Goal: Information Seeking & Learning: Find specific page/section

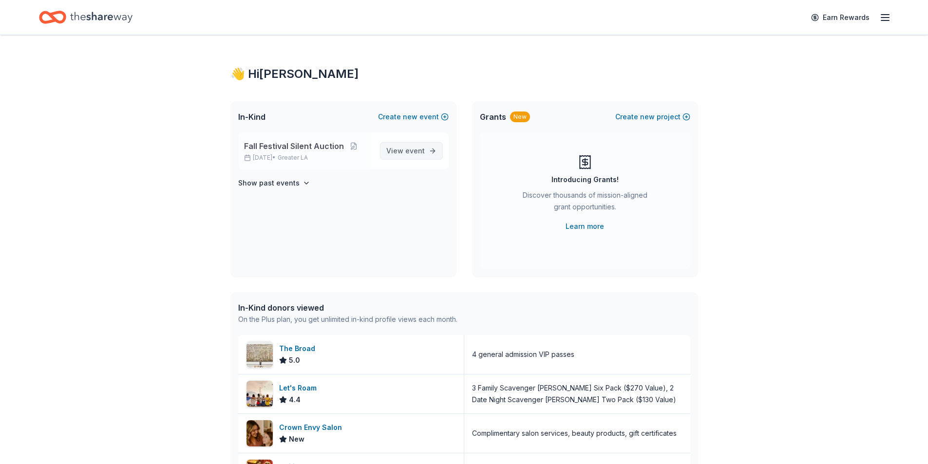
click at [397, 156] on span "View event" at bounding box center [405, 151] width 38 height 12
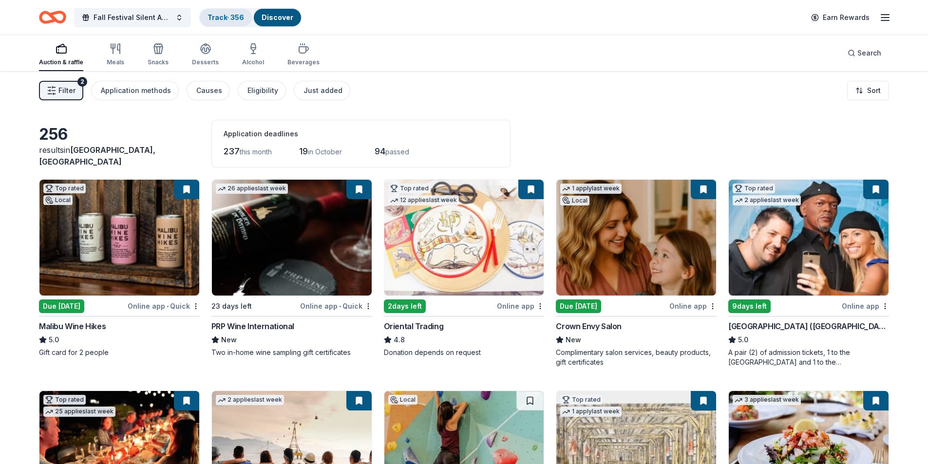
click at [242, 19] on link "Track · 356" at bounding box center [225, 17] width 37 height 8
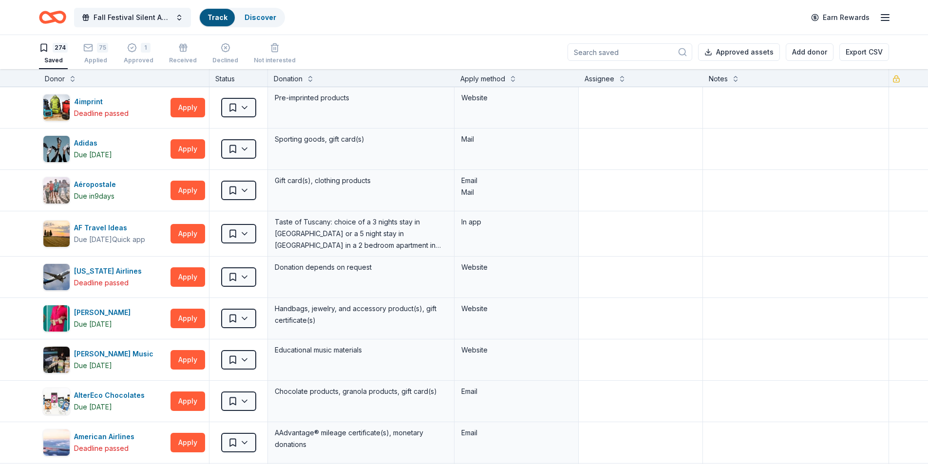
scroll to position [0, 0]
click at [139, 56] on div "Approved" at bounding box center [139, 60] width 30 height 8
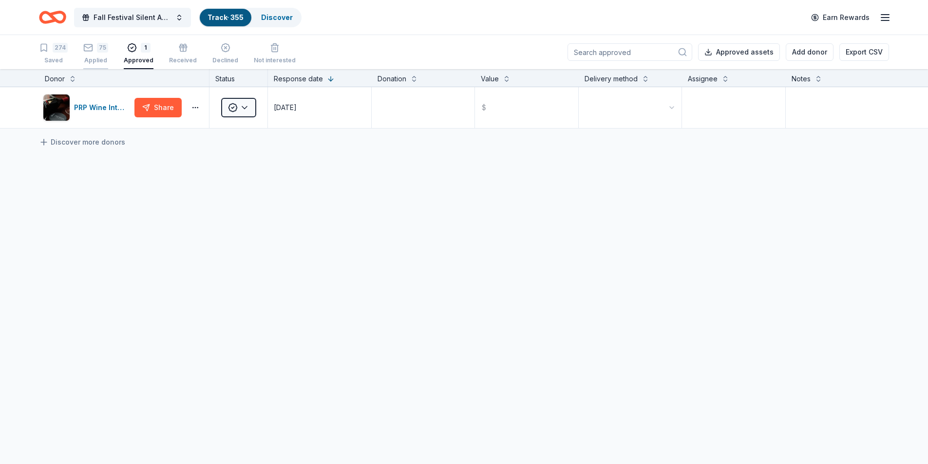
click at [88, 56] on div "Applied" at bounding box center [95, 60] width 25 height 8
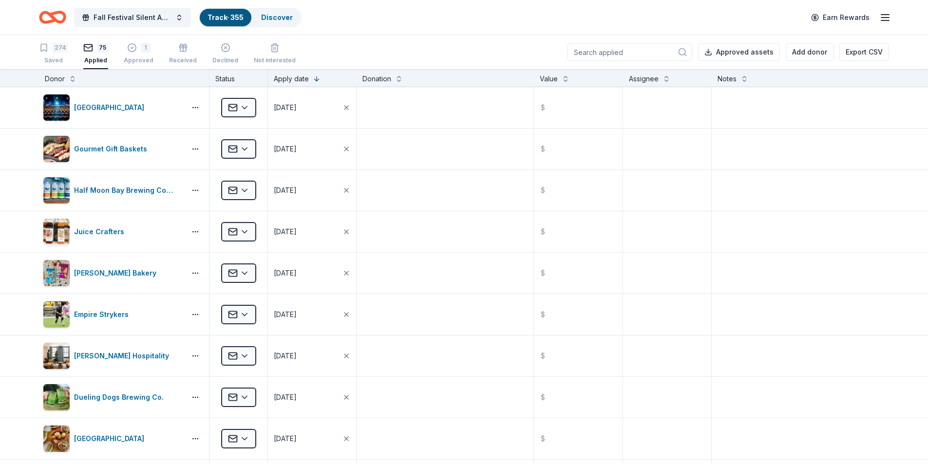
click at [619, 50] on input at bounding box center [629, 52] width 125 height 18
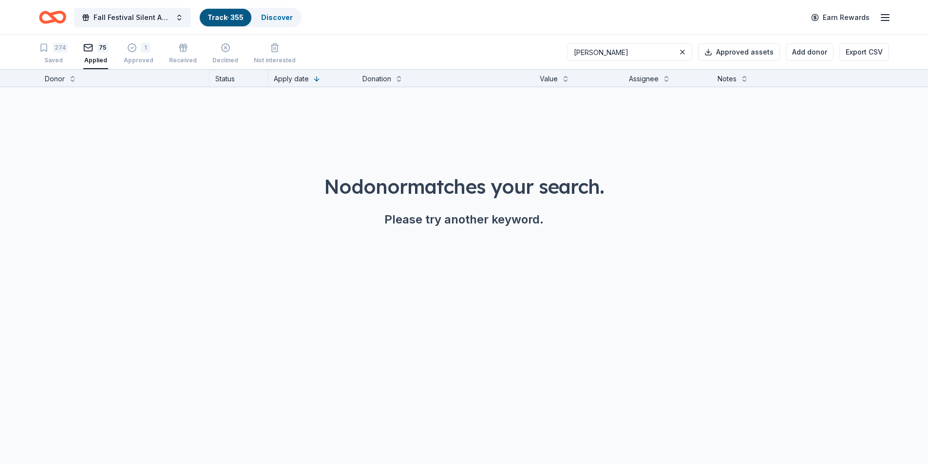
type input "[PERSON_NAME]"
click at [683, 55] on button at bounding box center [682, 52] width 12 height 12
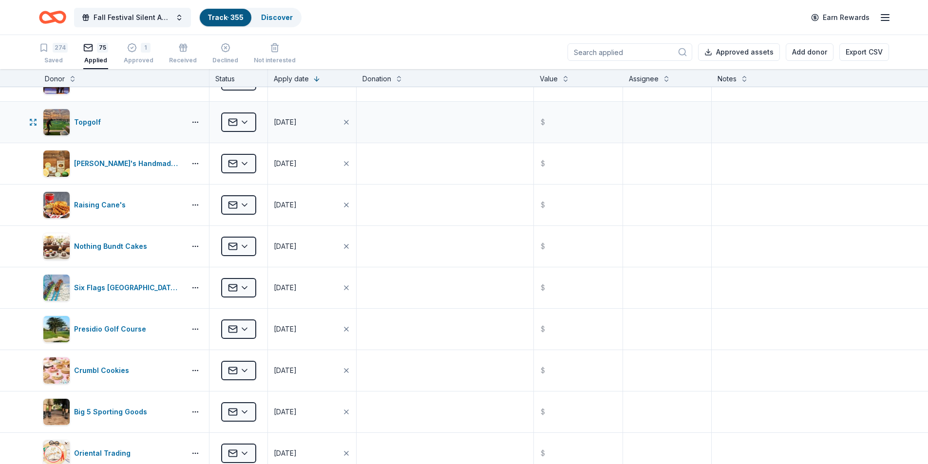
scroll to position [682, 0]
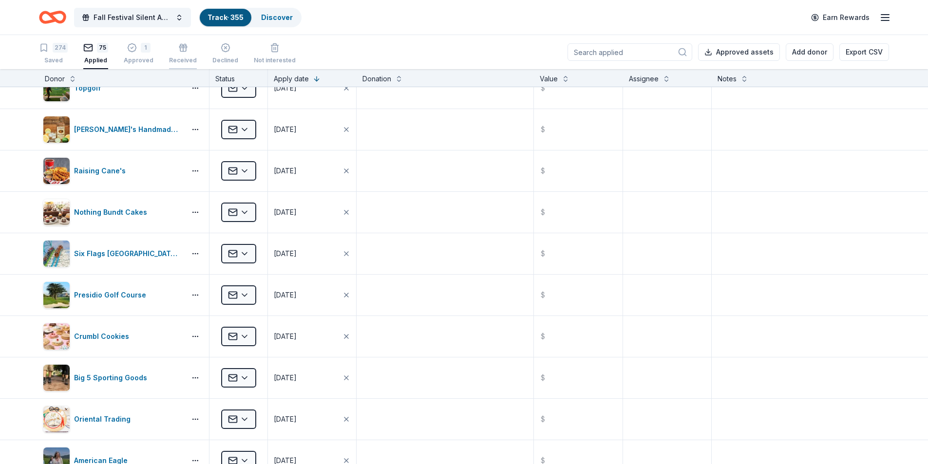
click at [172, 54] on div "Received" at bounding box center [183, 53] width 28 height 21
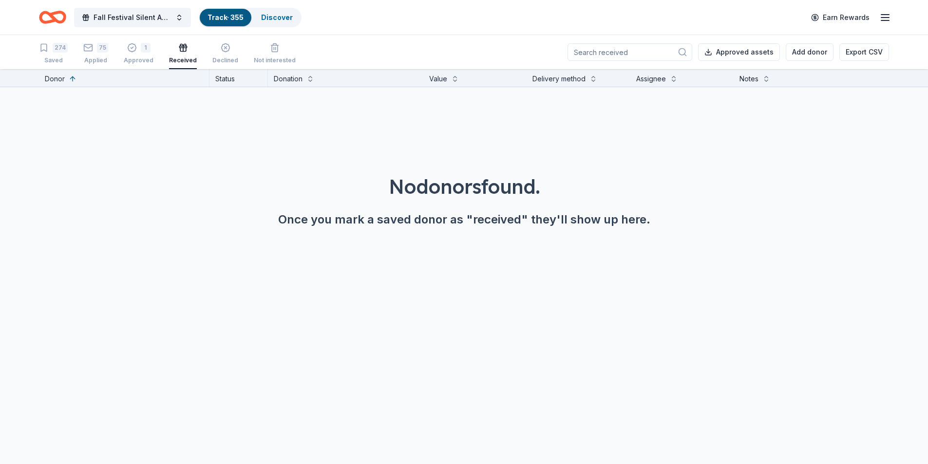
drag, startPoint x: 100, startPoint y: 55, endPoint x: 73, endPoint y: 57, distance: 26.9
click at [99, 55] on div "75 Applied" at bounding box center [95, 53] width 25 height 21
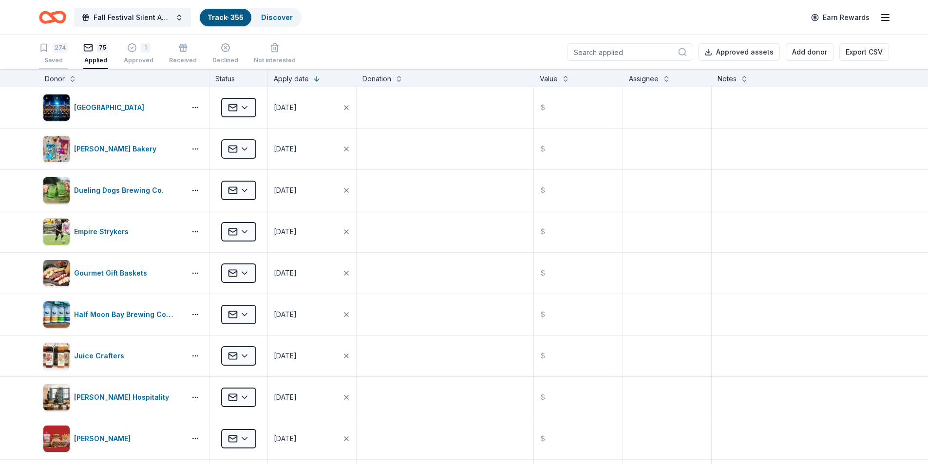
click at [54, 59] on div "Saved" at bounding box center [53, 60] width 29 height 8
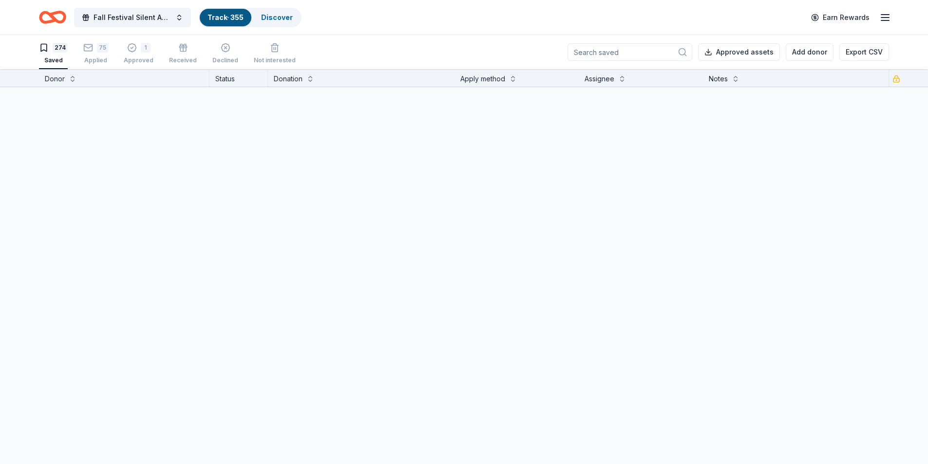
click at [625, 52] on input at bounding box center [629, 52] width 125 height 18
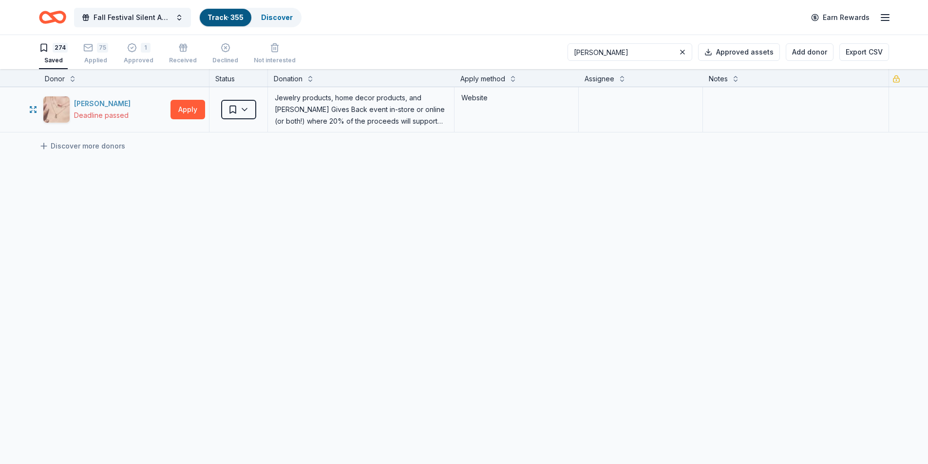
type input "[PERSON_NAME]"
click at [83, 105] on div "[PERSON_NAME]" at bounding box center [104, 104] width 60 height 12
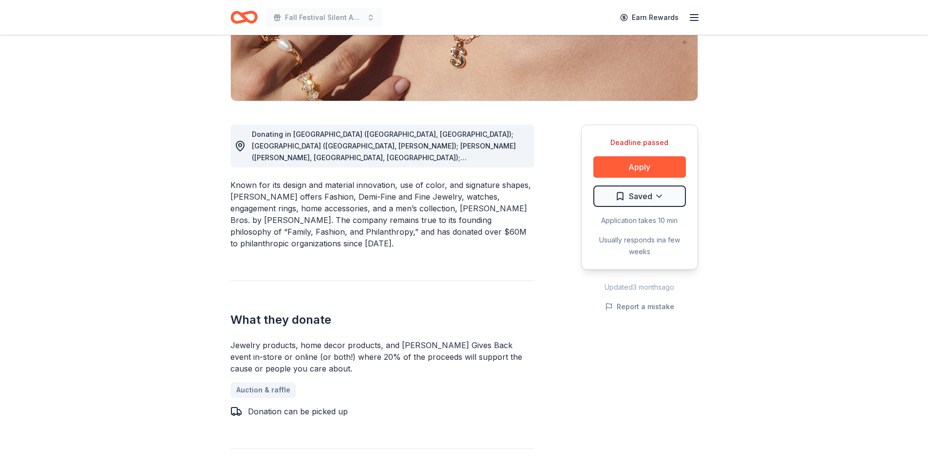
scroll to position [243, 0]
